Goal: Find specific page/section: Find specific page/section

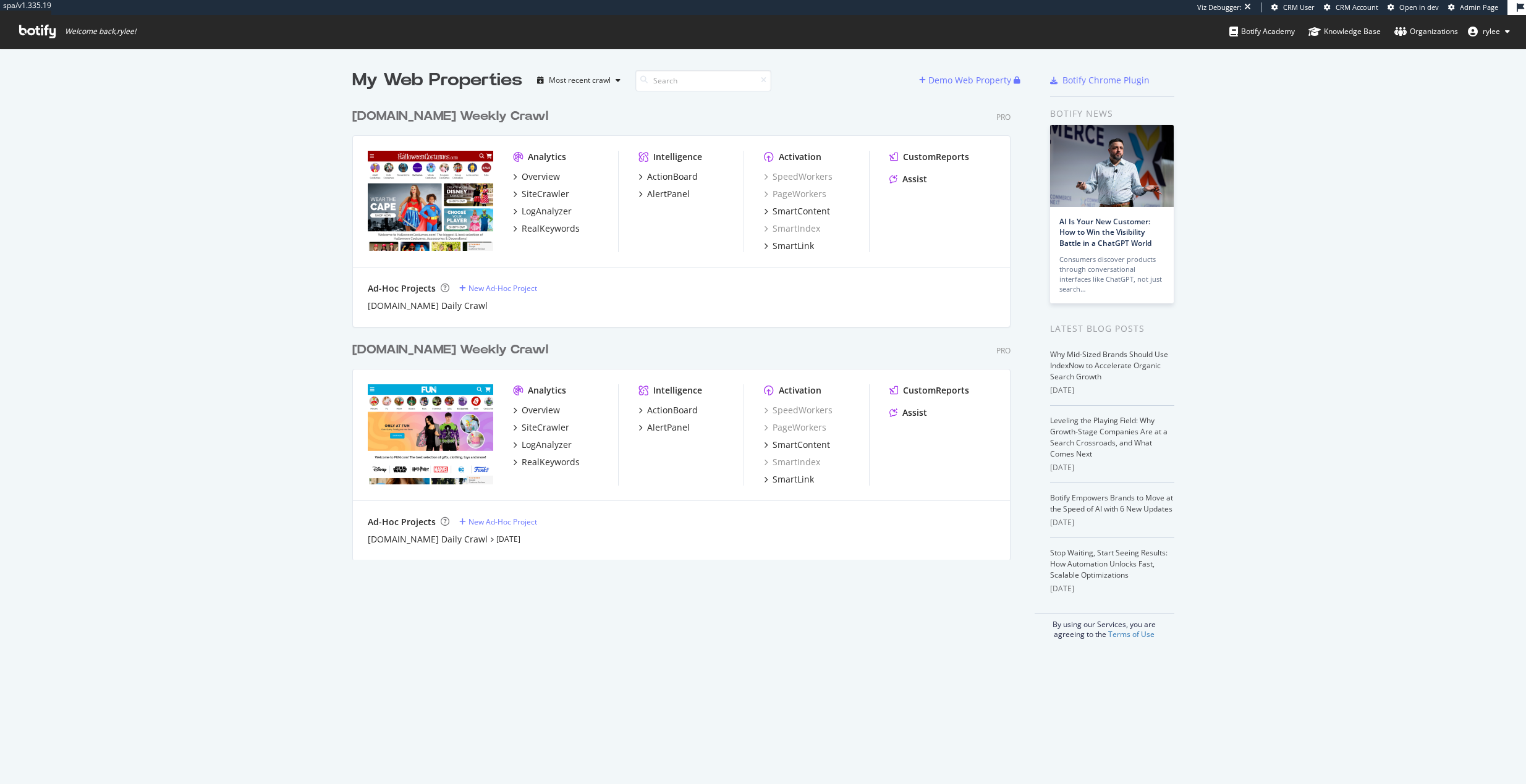
scroll to position [467, 668]
click at [775, 467] on div "SmartIndex" at bounding box center [792, 462] width 56 height 12
